Goal: Browse casually

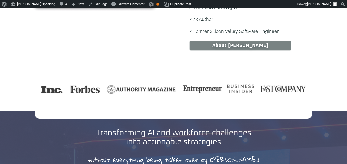
scroll to position [447, 0]
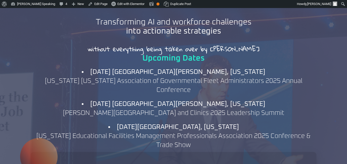
scroll to position [493, 0]
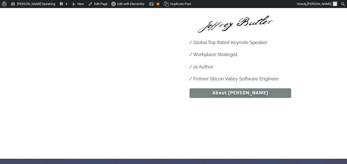
scroll to position [301, 0]
